Goal: Communication & Community: Answer question/provide support

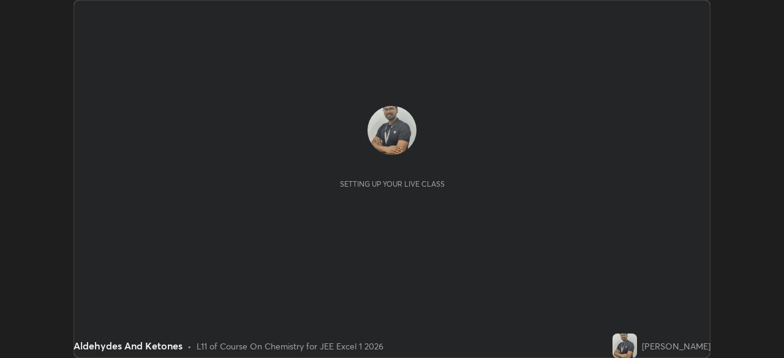
scroll to position [358, 783]
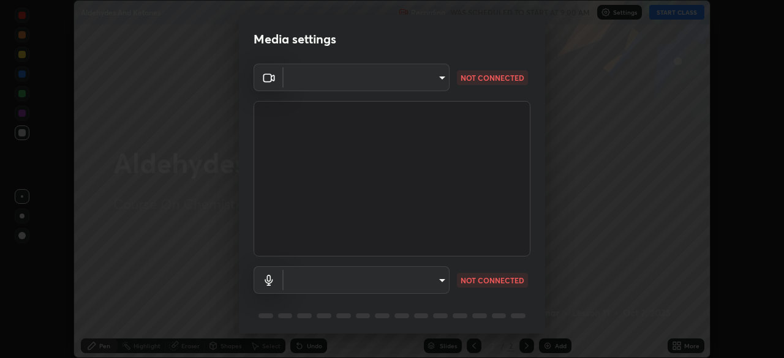
type input "a3b5dc79f1ecfe858b455d0bb3e71d1968431809174183cca7ad938a8bc51832"
type input "communications"
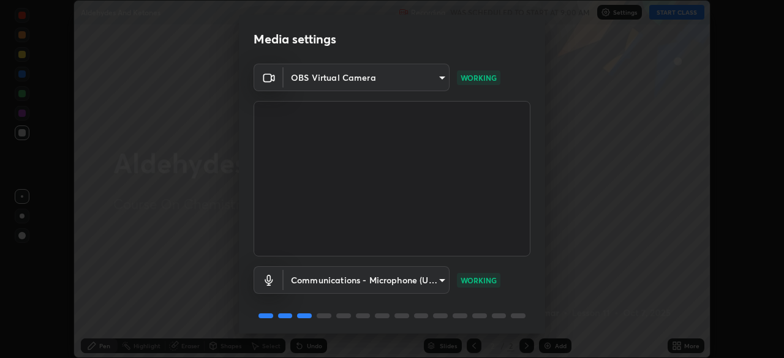
click at [435, 83] on body "Erase all Aldehydes And Ketones Recording WAS SCHEDULED TO START AT 9:00 AM Set…" at bounding box center [392, 179] width 784 height 358
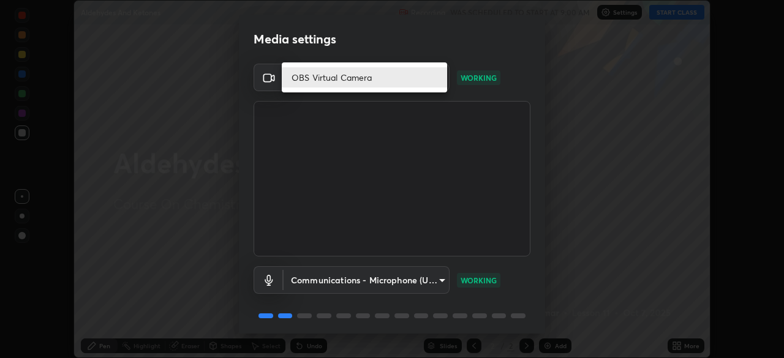
click at [369, 77] on li "OBS Virtual Camera" at bounding box center [364, 77] width 165 height 20
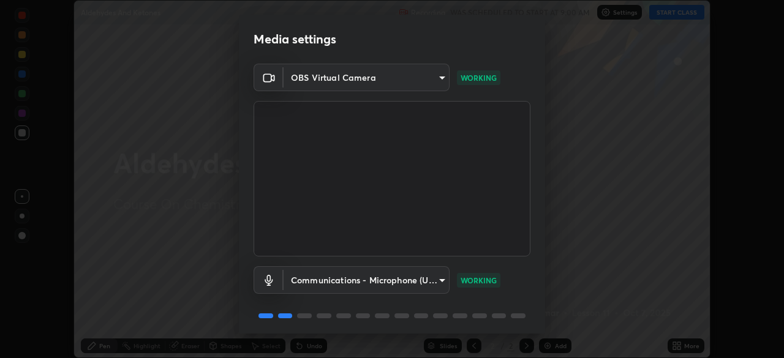
click at [428, 80] on body "Erase all Aldehydes And Ketones Recording WAS SCHEDULED TO START AT 9:00 AM Set…" at bounding box center [392, 179] width 784 height 358
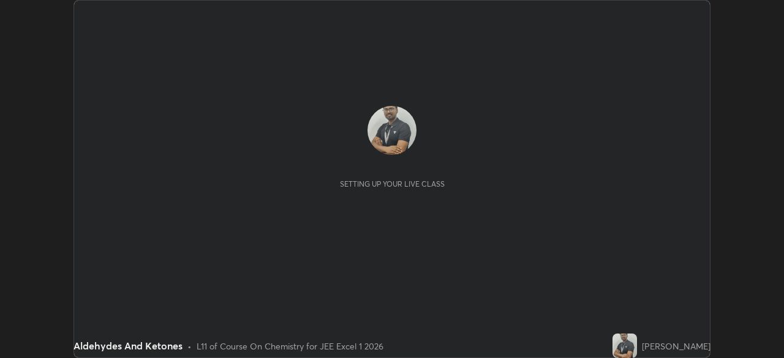
scroll to position [358, 783]
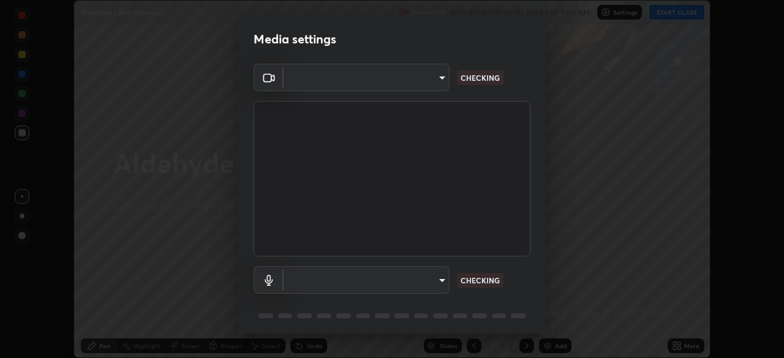
type input "a3b5dc79f1ecfe858b455d0bb3e71d1968431809174183cca7ad938a8bc51832"
type input "communications"
click at [433, 79] on body "Erase all Aldehydes And Ketones Recording WAS SCHEDULED TO START AT 9:00 AM Set…" at bounding box center [392, 179] width 784 height 358
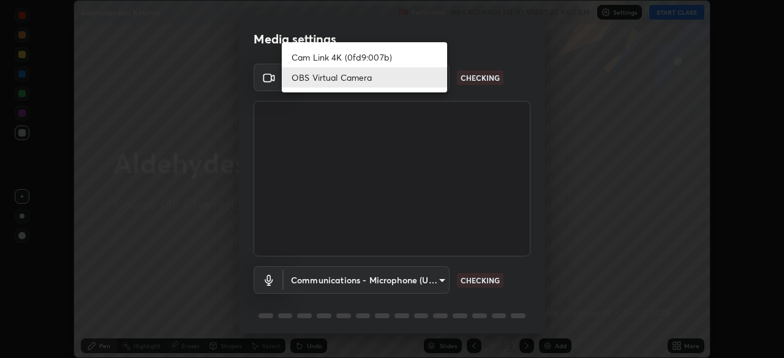
click at [361, 55] on li "Cam Link 4K (0fd9:007b)" at bounding box center [364, 57] width 165 height 20
type input "1aa9a2346586593530aac2cf173ef8fd9a708ba55414d838fbce605f7d08cc12"
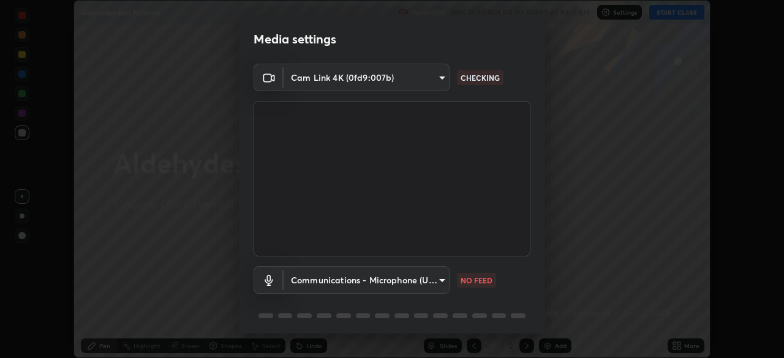
click at [433, 78] on body "Erase all Aldehydes And Ketones Recording WAS SCHEDULED TO START AT 9:00 AM Set…" at bounding box center [392, 179] width 784 height 358
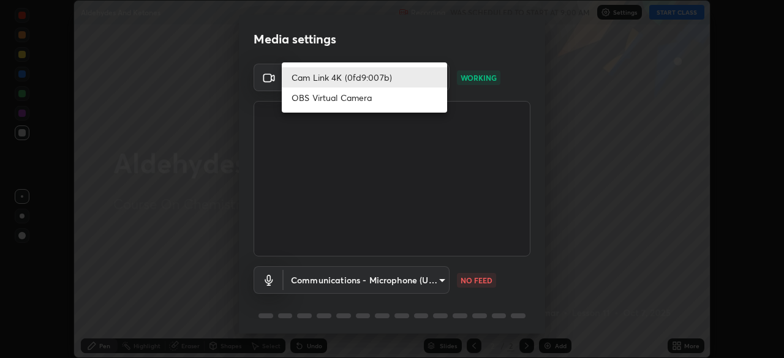
click at [397, 77] on li "Cam Link 4K (0fd9:007b)" at bounding box center [364, 77] width 165 height 20
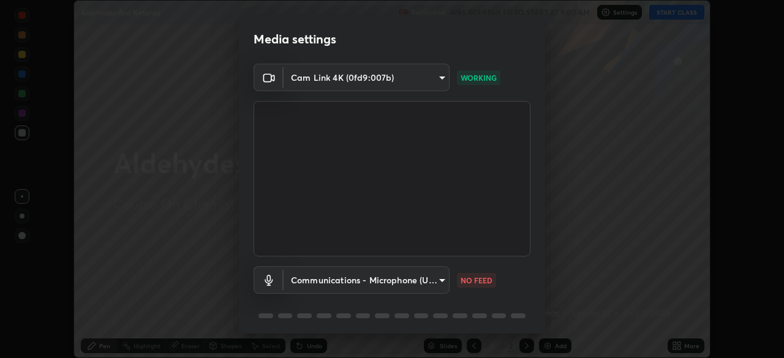
click at [437, 278] on body "Erase all Aldehydes And Ketones Recording WAS SCHEDULED TO START AT 9:00 AM Set…" at bounding box center [392, 179] width 784 height 358
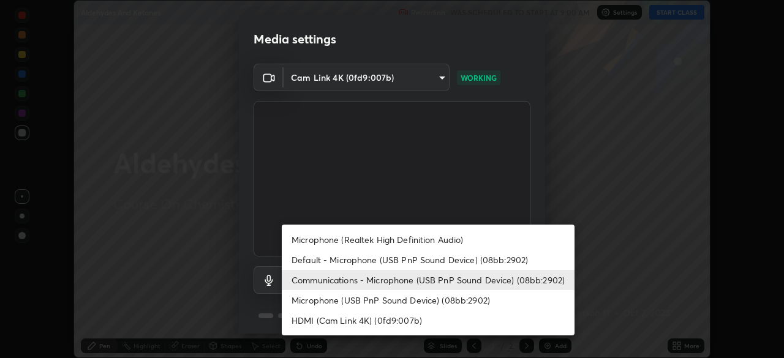
click at [479, 301] on li "Microphone (USB PnP Sound Device) (08bb:2902)" at bounding box center [428, 300] width 293 height 20
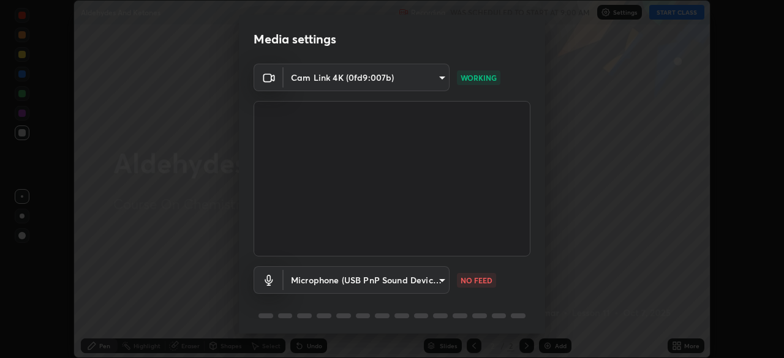
type input "0ed0356b76f8f3d0546527881708810eeda62871e4e107c220e145a1c3be1301"
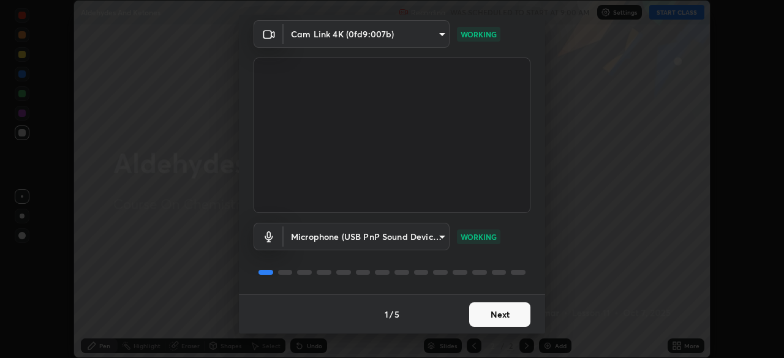
click at [505, 310] on button "Next" at bounding box center [499, 315] width 61 height 25
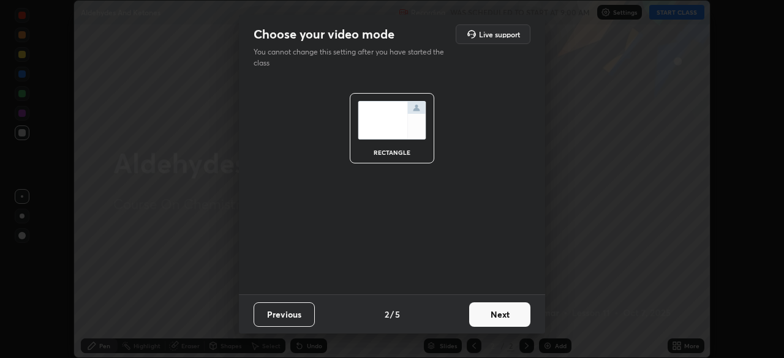
click at [503, 314] on button "Next" at bounding box center [499, 315] width 61 height 25
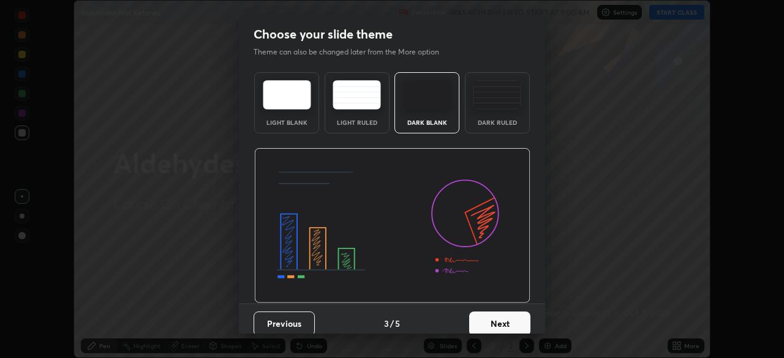
click at [508, 315] on button "Next" at bounding box center [499, 324] width 61 height 25
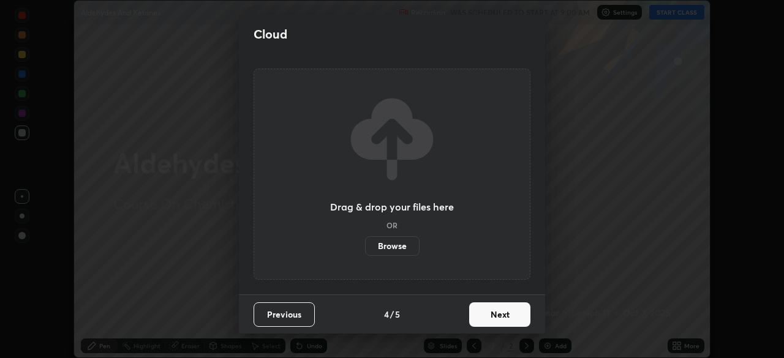
click at [508, 315] on button "Next" at bounding box center [499, 315] width 61 height 25
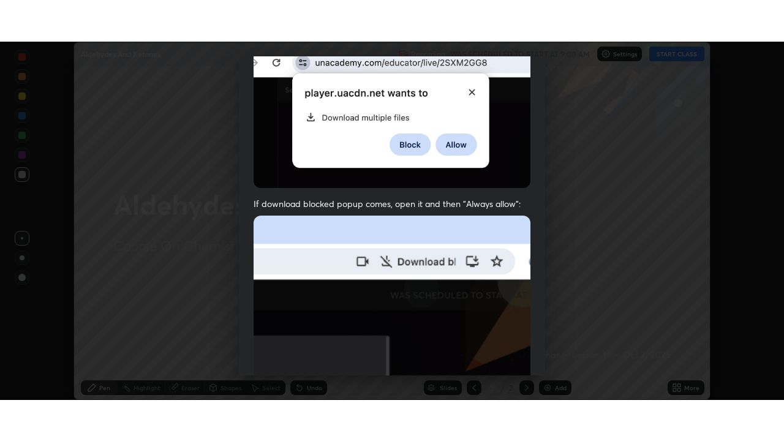
scroll to position [293, 0]
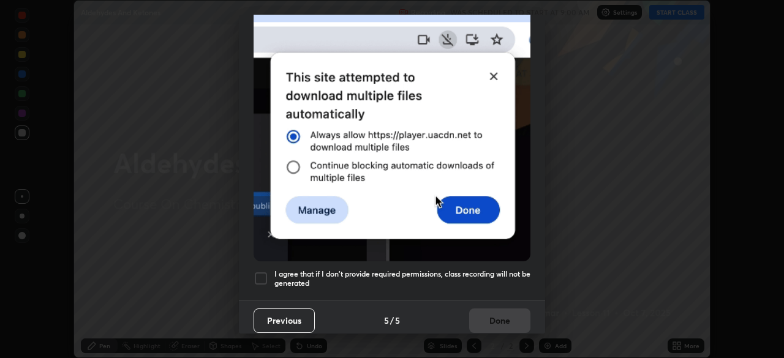
click at [267, 271] on div at bounding box center [261, 278] width 15 height 15
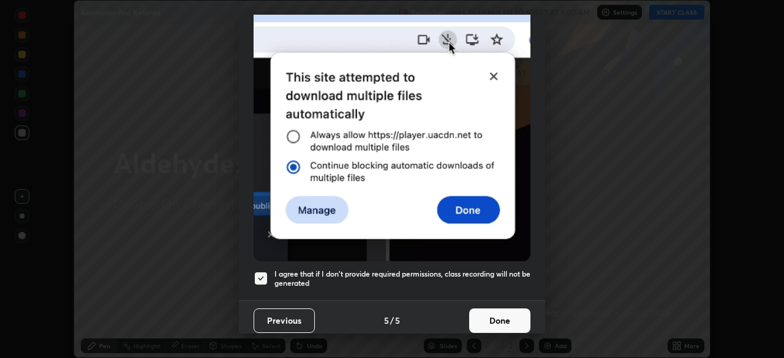
click at [497, 317] on button "Done" at bounding box center [499, 321] width 61 height 25
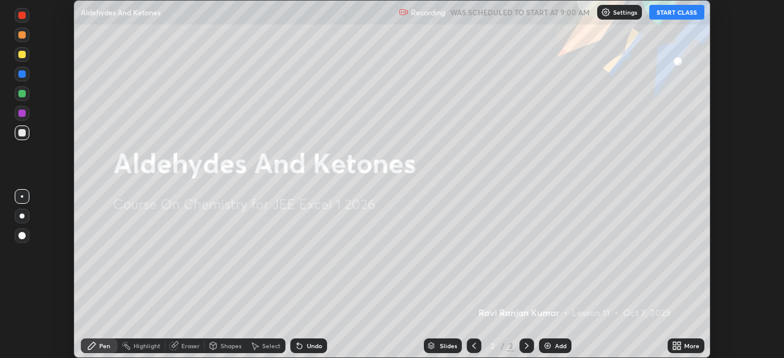
click at [685, 14] on button "START CLASS" at bounding box center [676, 12] width 55 height 15
click at [679, 344] on icon at bounding box center [678, 343] width 3 height 3
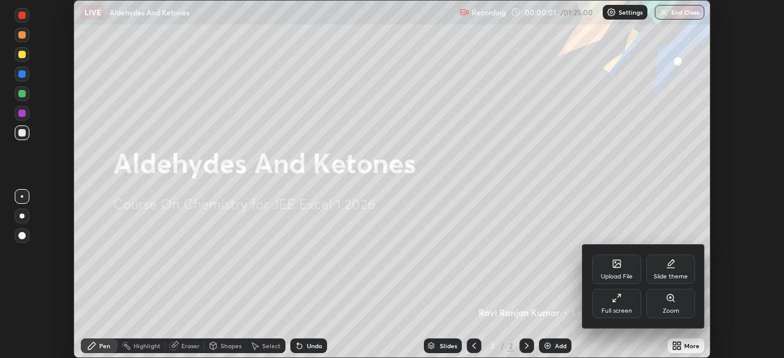
click at [633, 306] on div "Full screen" at bounding box center [616, 303] width 49 height 29
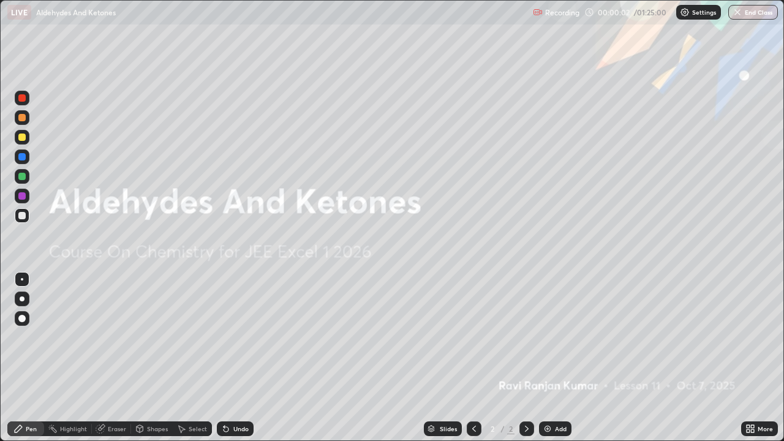
scroll to position [441, 784]
click at [549, 358] on img at bounding box center [548, 429] width 10 height 10
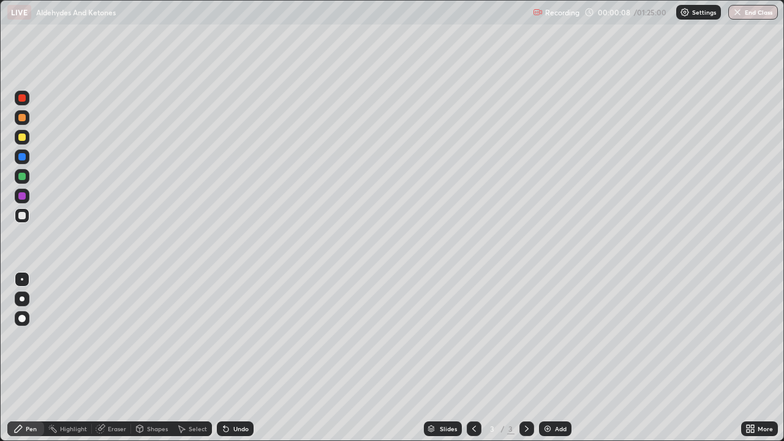
click at [23, 137] on div at bounding box center [21, 137] width 7 height 7
click at [238, 358] on div "Undo" at bounding box center [240, 429] width 15 height 6
click at [234, 358] on div "Undo" at bounding box center [240, 429] width 15 height 6
click at [111, 358] on div "Eraser" at bounding box center [117, 429] width 18 height 6
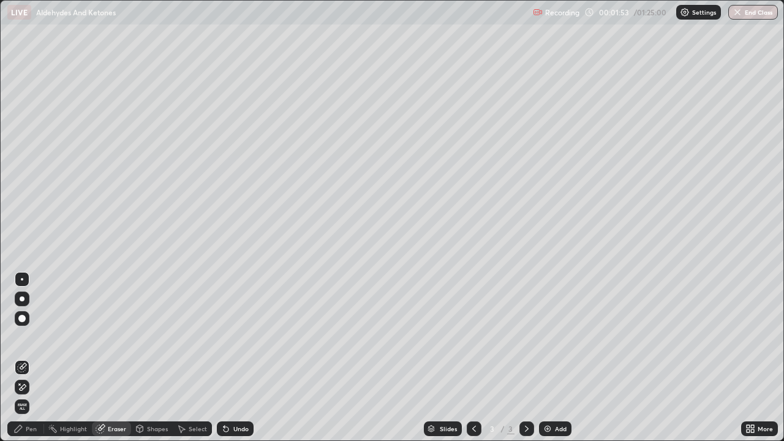
click at [33, 358] on div "Pen" at bounding box center [31, 429] width 11 height 6
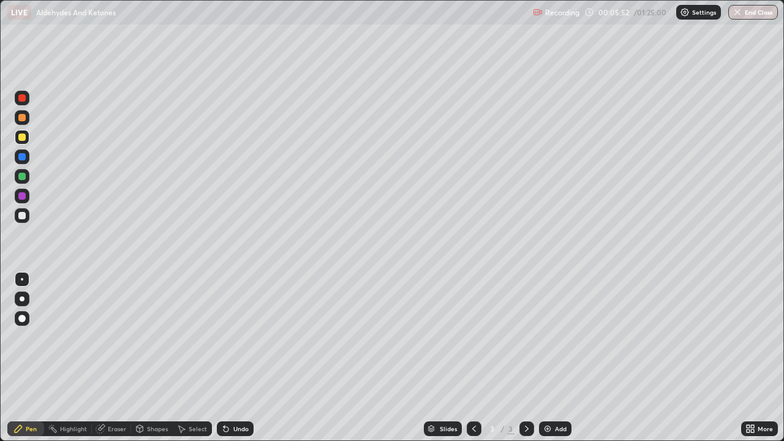
click at [239, 358] on div "Undo" at bounding box center [240, 429] width 15 height 6
click at [241, 358] on div "Undo" at bounding box center [235, 428] width 37 height 15
click at [543, 358] on img at bounding box center [548, 429] width 10 height 10
click at [21, 213] on div at bounding box center [21, 215] width 7 height 7
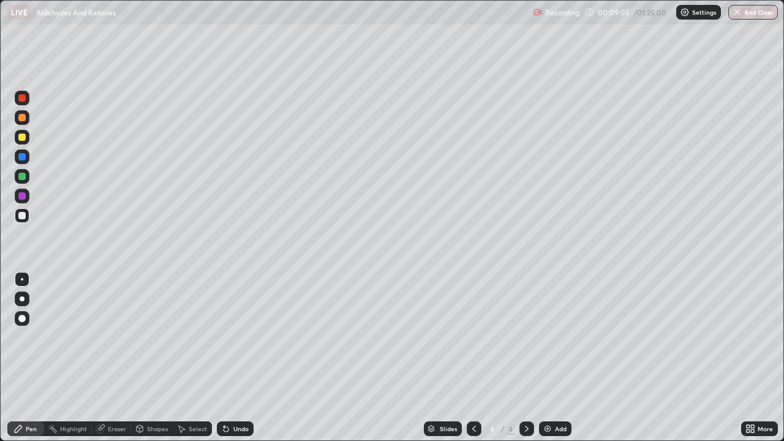
click at [233, 358] on div "Undo" at bounding box center [240, 429] width 15 height 6
click at [236, 358] on div "Undo" at bounding box center [240, 429] width 15 height 6
click at [23, 137] on div at bounding box center [21, 137] width 7 height 7
click at [24, 175] on div at bounding box center [21, 176] width 7 height 7
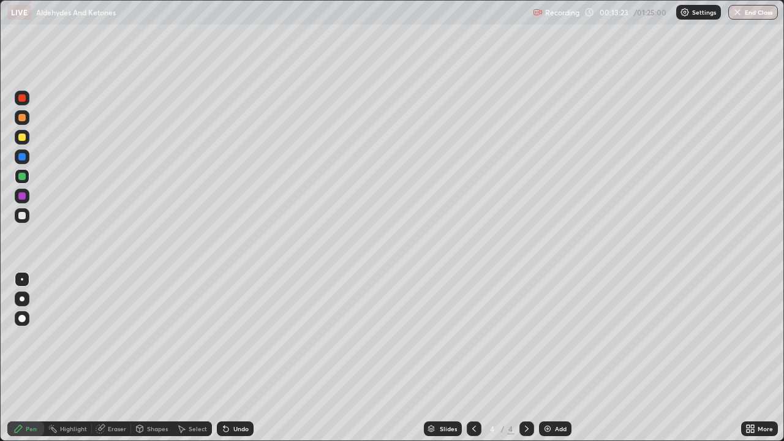
click at [27, 215] on div at bounding box center [22, 215] width 15 height 15
click at [241, 358] on div "Undo" at bounding box center [240, 429] width 15 height 6
click at [544, 358] on img at bounding box center [548, 429] width 10 height 10
click at [23, 137] on div at bounding box center [21, 137] width 7 height 7
click at [239, 358] on div "Undo" at bounding box center [240, 429] width 15 height 6
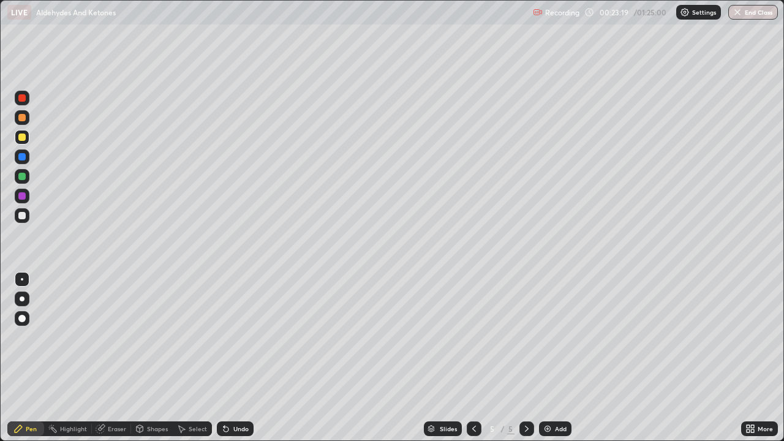
click at [23, 216] on div at bounding box center [21, 215] width 7 height 7
click at [23, 138] on div at bounding box center [21, 137] width 7 height 7
click at [115, 358] on div "Eraser" at bounding box center [117, 429] width 18 height 6
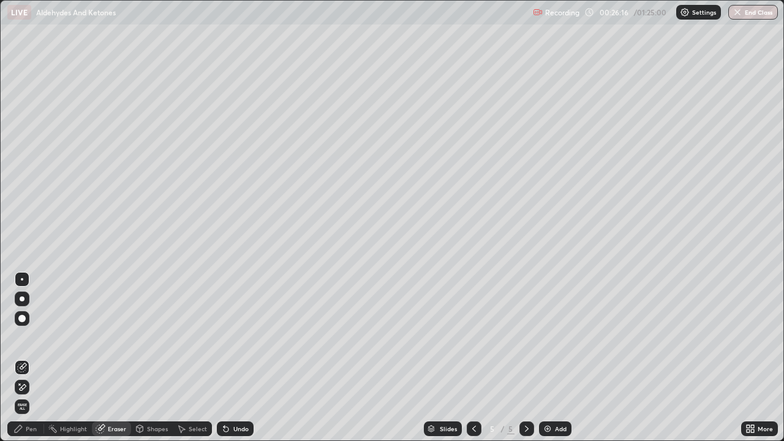
click at [31, 358] on div "Pen" at bounding box center [31, 429] width 11 height 6
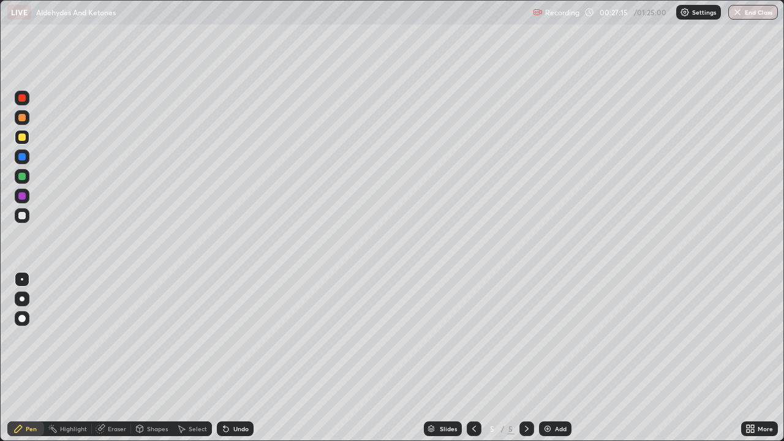
click at [230, 358] on div "Undo" at bounding box center [235, 428] width 37 height 15
click at [233, 358] on div "Undo" at bounding box center [240, 429] width 15 height 6
click at [235, 358] on div "Undo" at bounding box center [235, 428] width 37 height 15
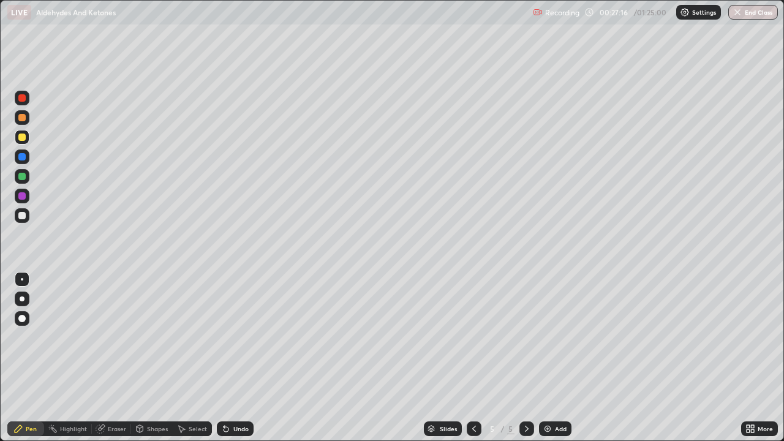
click at [236, 358] on div "Undo" at bounding box center [240, 429] width 15 height 6
click at [238, 358] on div "Undo" at bounding box center [240, 429] width 15 height 6
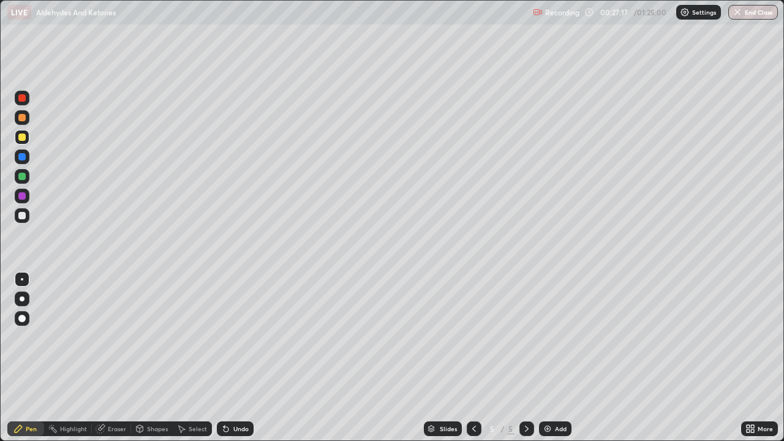
click at [238, 358] on div "Undo" at bounding box center [240, 429] width 15 height 6
click at [239, 358] on div "Undo" at bounding box center [240, 429] width 15 height 6
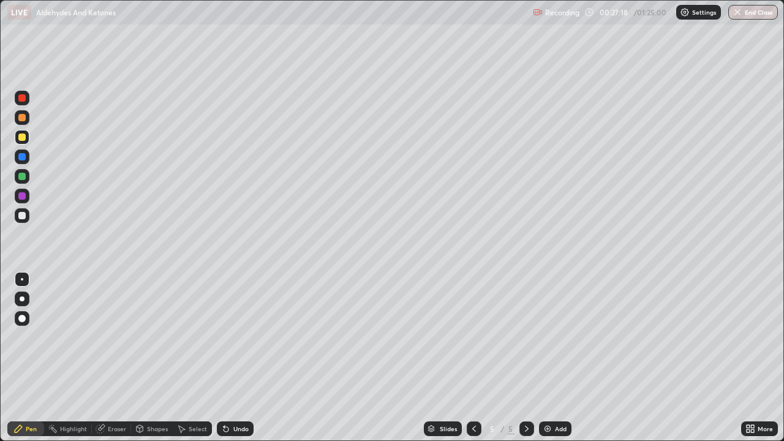
click at [239, 358] on div "Undo" at bounding box center [240, 429] width 15 height 6
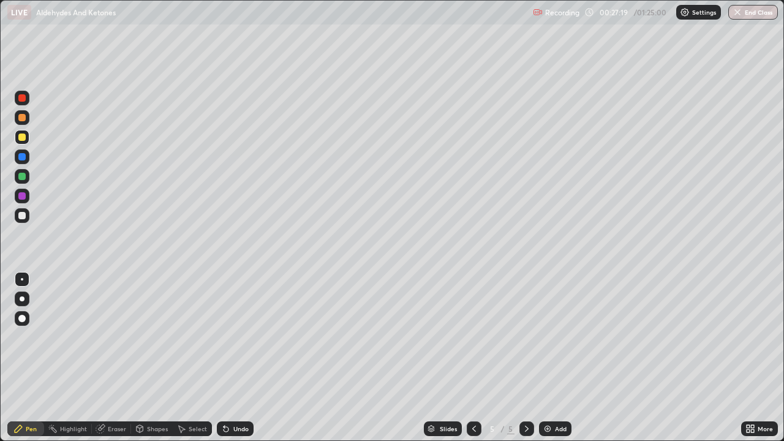
click at [239, 358] on div "Undo" at bounding box center [240, 429] width 15 height 6
click at [27, 219] on div at bounding box center [22, 215] width 15 height 15
click at [477, 358] on icon at bounding box center [474, 429] width 10 height 10
click at [527, 358] on icon at bounding box center [527, 429] width 10 height 10
click at [545, 358] on img at bounding box center [548, 429] width 10 height 10
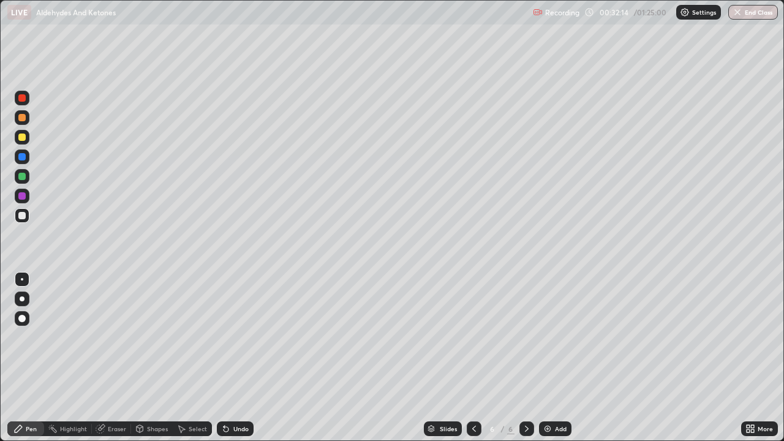
click at [18, 137] on div at bounding box center [21, 137] width 7 height 7
click at [22, 216] on div at bounding box center [21, 215] width 7 height 7
click at [239, 358] on div "Undo" at bounding box center [235, 428] width 37 height 15
click at [549, 358] on img at bounding box center [548, 429] width 10 height 10
click at [24, 140] on div at bounding box center [21, 137] width 7 height 7
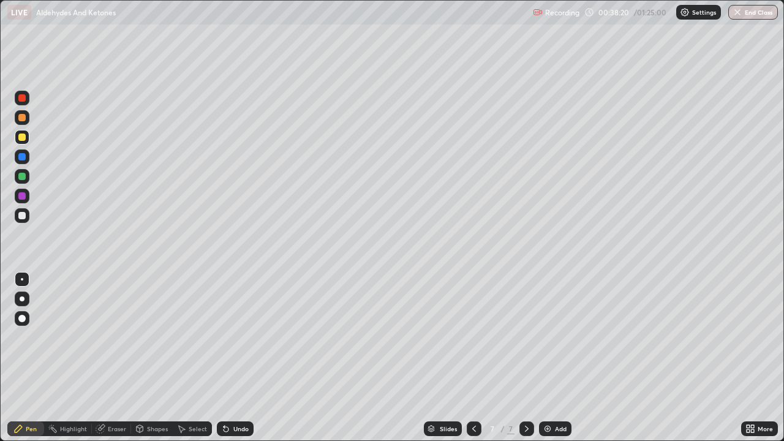
click at [240, 358] on div "Undo" at bounding box center [240, 429] width 15 height 6
click at [238, 358] on div "Undo" at bounding box center [240, 429] width 15 height 6
click at [236, 358] on div "Undo" at bounding box center [240, 429] width 15 height 6
click at [235, 358] on div "Undo" at bounding box center [240, 429] width 15 height 6
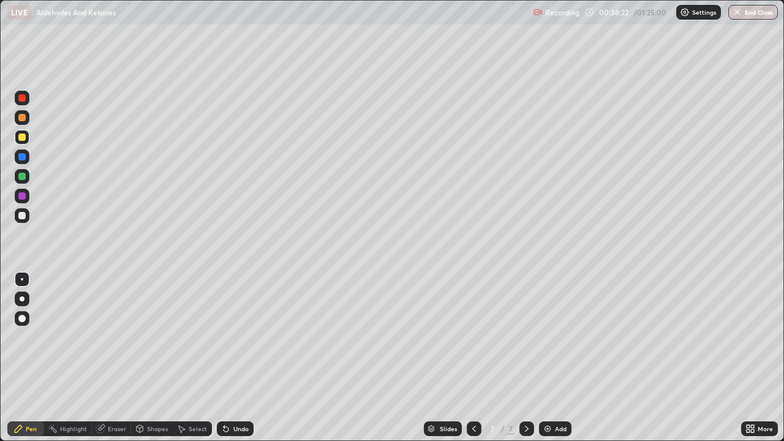
click at [235, 358] on div "Undo" at bounding box center [240, 429] width 15 height 6
click at [235, 358] on div "Undo" at bounding box center [235, 428] width 37 height 15
click at [234, 358] on div "Undo" at bounding box center [240, 429] width 15 height 6
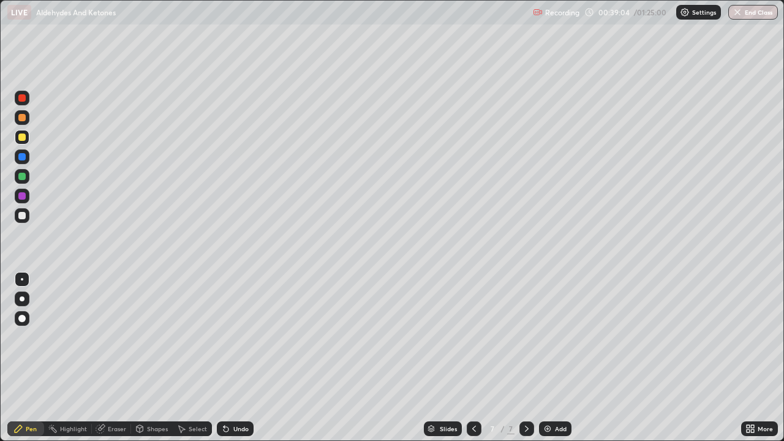
click at [235, 358] on div "Undo" at bounding box center [240, 429] width 15 height 6
click at [23, 216] on div at bounding box center [21, 215] width 7 height 7
click at [25, 178] on div at bounding box center [21, 176] width 7 height 7
click at [123, 358] on div "Eraser" at bounding box center [117, 429] width 18 height 6
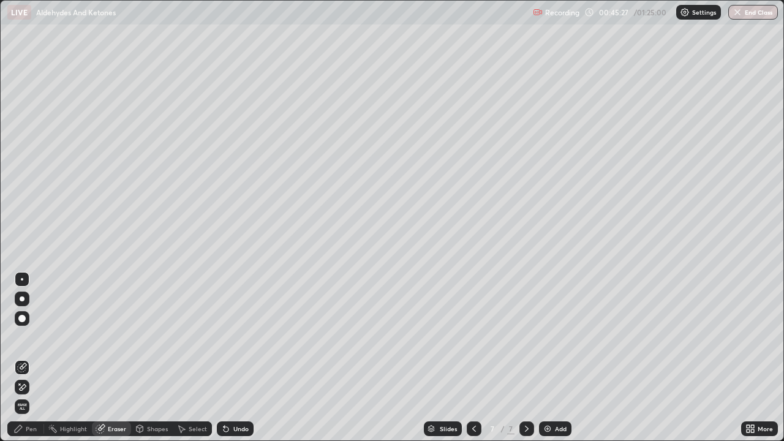
click at [39, 358] on div "Pen" at bounding box center [25, 428] width 37 height 15
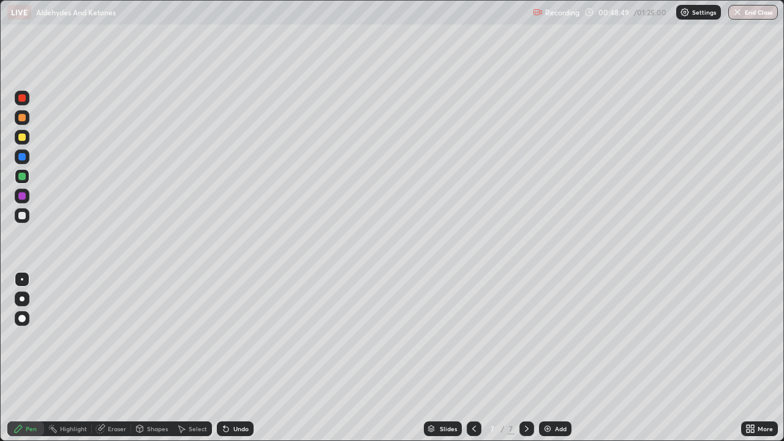
click at [544, 358] on img at bounding box center [548, 429] width 10 height 10
click at [21, 137] on div at bounding box center [21, 137] width 7 height 7
click at [21, 214] on div at bounding box center [21, 215] width 7 height 7
click at [21, 138] on div at bounding box center [21, 137] width 7 height 7
click at [473, 358] on icon at bounding box center [474, 429] width 10 height 10
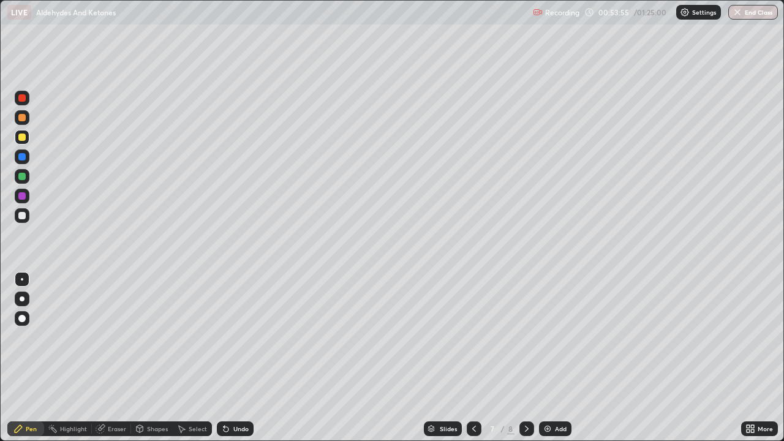
click at [526, 358] on icon at bounding box center [527, 429] width 10 height 10
click at [23, 216] on div at bounding box center [21, 215] width 7 height 7
click at [0, 100] on div "Setting up your live class" at bounding box center [392, 220] width 784 height 441
click at [543, 358] on img at bounding box center [548, 429] width 10 height 10
click at [23, 135] on div at bounding box center [21, 137] width 7 height 7
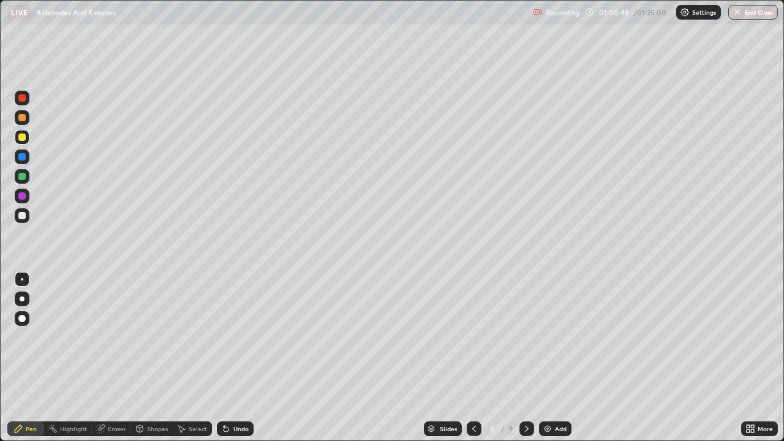
click at [21, 216] on div at bounding box center [21, 215] width 7 height 7
click at [18, 178] on div at bounding box center [21, 176] width 7 height 7
click at [24, 140] on div at bounding box center [21, 137] width 7 height 7
click at [23, 216] on div at bounding box center [21, 215] width 7 height 7
click at [545, 358] on img at bounding box center [548, 429] width 10 height 10
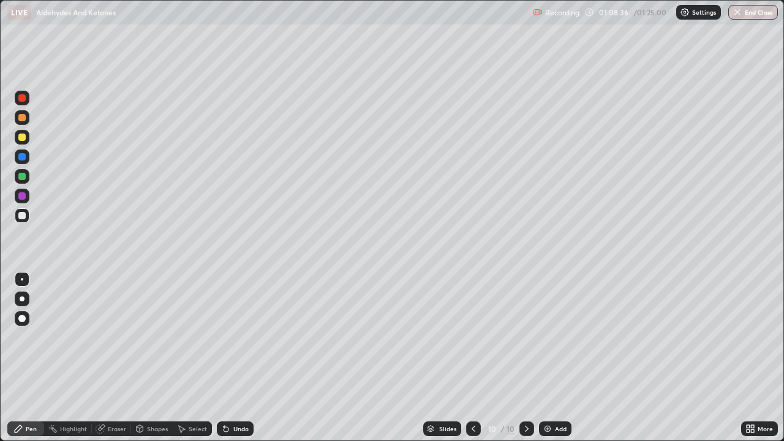
click at [19, 138] on div at bounding box center [21, 137] width 7 height 7
click at [35, 151] on div "Erase all" at bounding box center [21, 221] width 29 height 392
click at [248, 358] on div "Undo" at bounding box center [235, 428] width 37 height 15
click at [242, 358] on div "Undo" at bounding box center [240, 429] width 15 height 6
click at [238, 358] on div "Undo" at bounding box center [240, 429] width 15 height 6
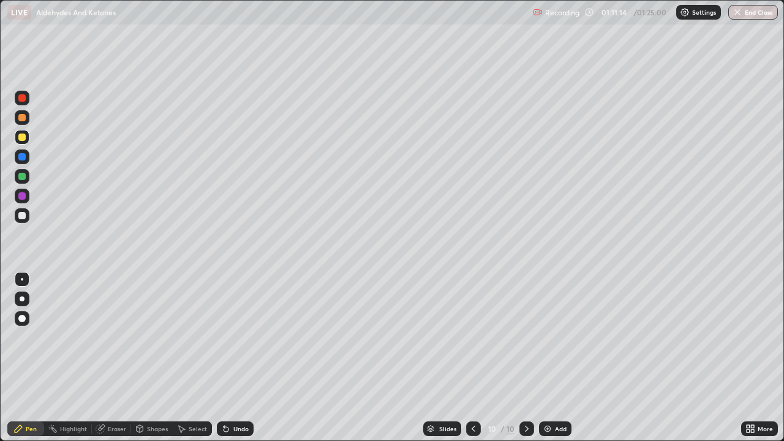
click at [25, 214] on div at bounding box center [21, 215] width 7 height 7
click at [759, 16] on button "End Class" at bounding box center [753, 12] width 50 height 15
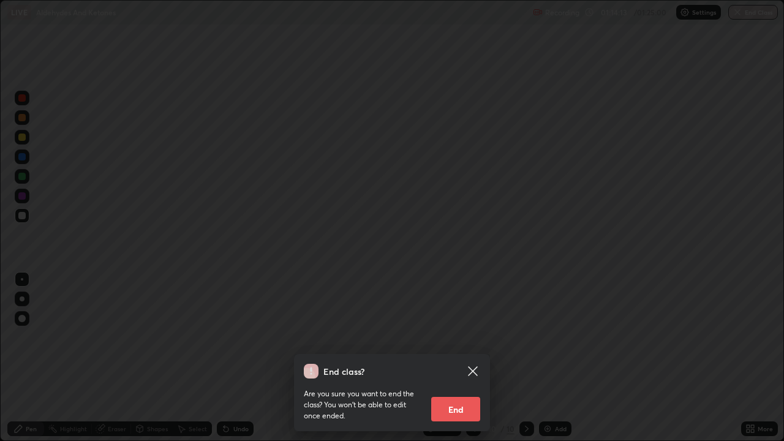
click at [460, 358] on button "End" at bounding box center [455, 409] width 49 height 25
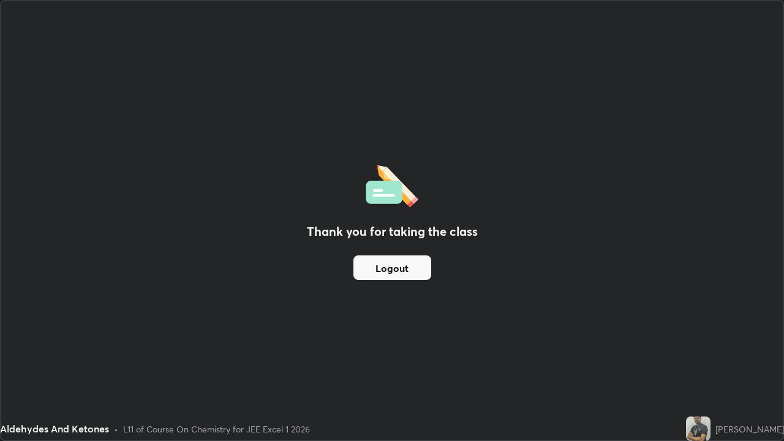
click at [413, 273] on button "Logout" at bounding box center [392, 267] width 78 height 25
